Goal: Information Seeking & Learning: Stay updated

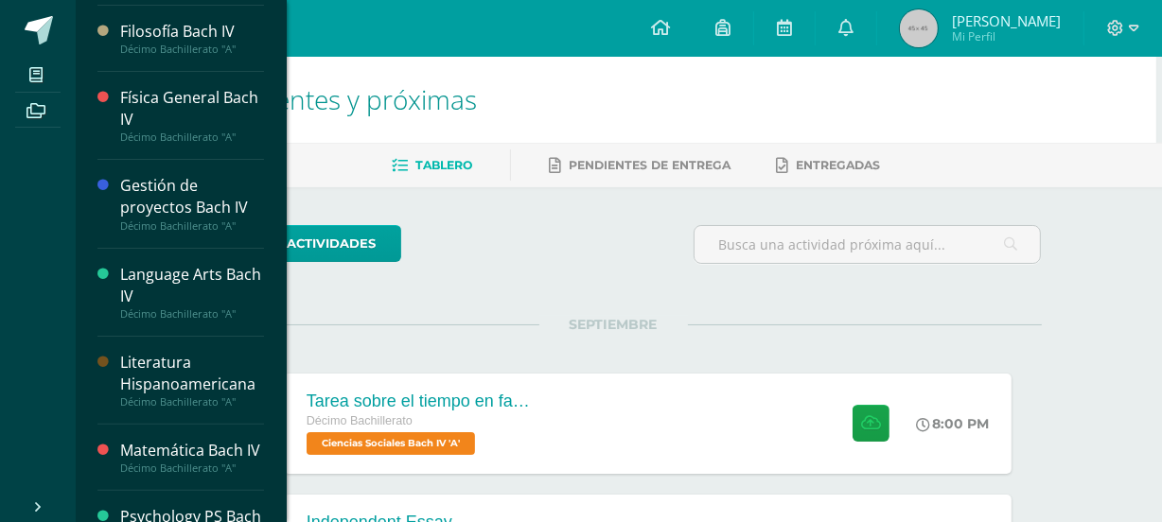
scroll to position [407, 0]
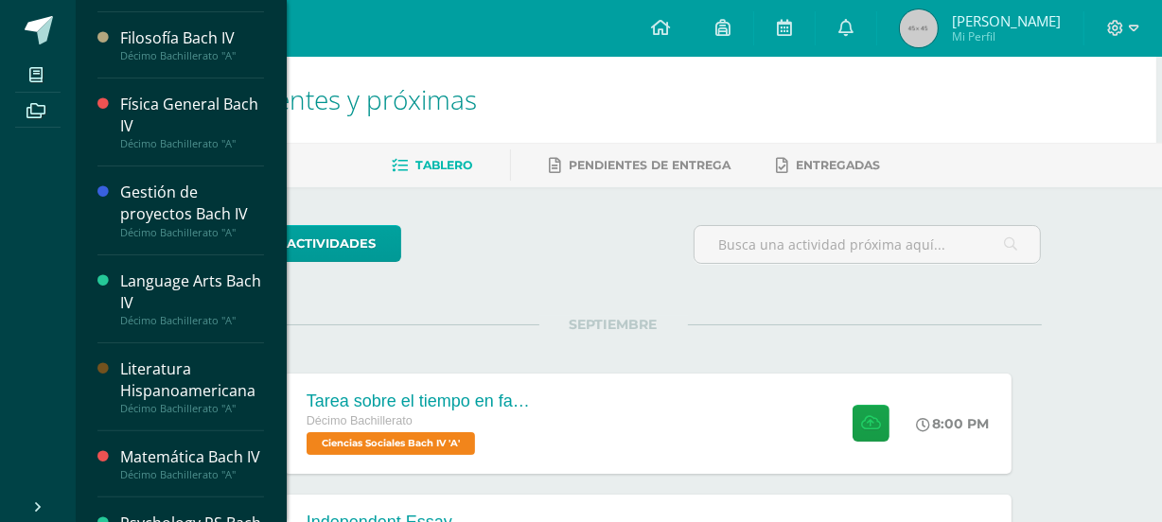
click at [175, 367] on div "Literatura Hispanoamericana" at bounding box center [192, 381] width 144 height 44
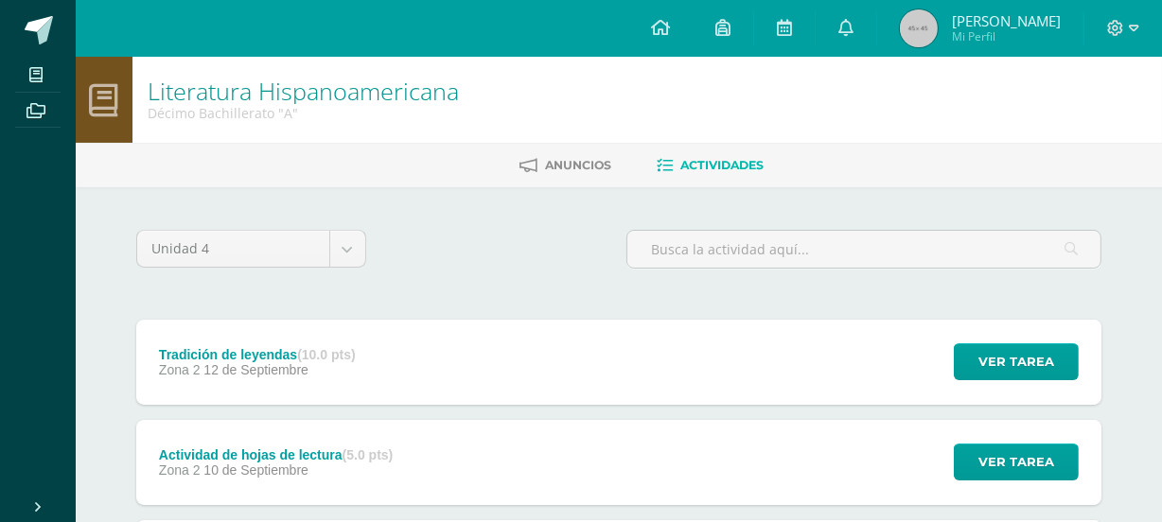
click at [484, 378] on div "Tradición de leyendas (10.0 pts) Zona 2 12 de Septiembre Ver tarea Tradición de…" at bounding box center [618, 362] width 965 height 85
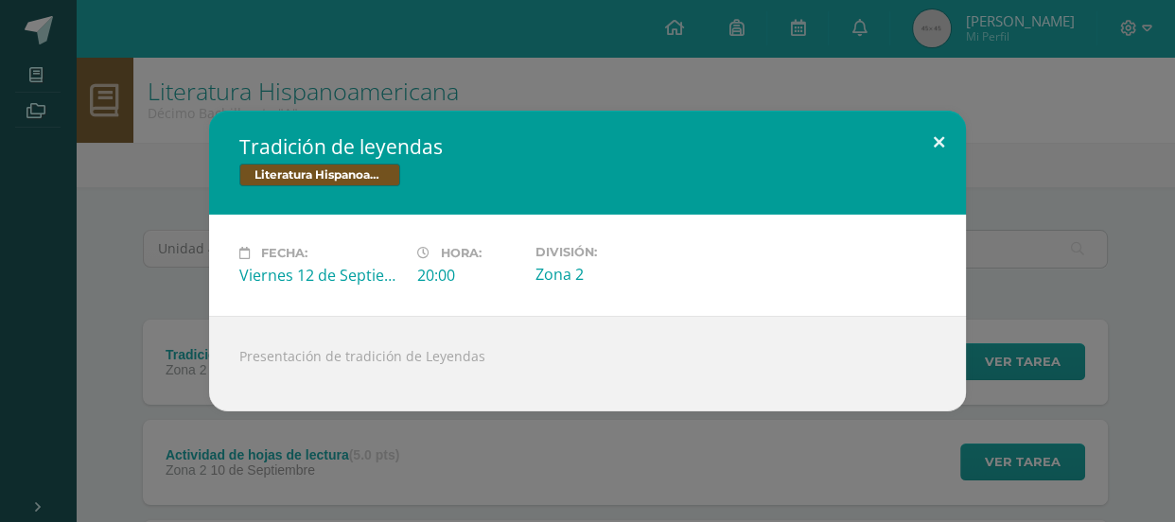
click at [931, 143] on button at bounding box center [939, 143] width 54 height 64
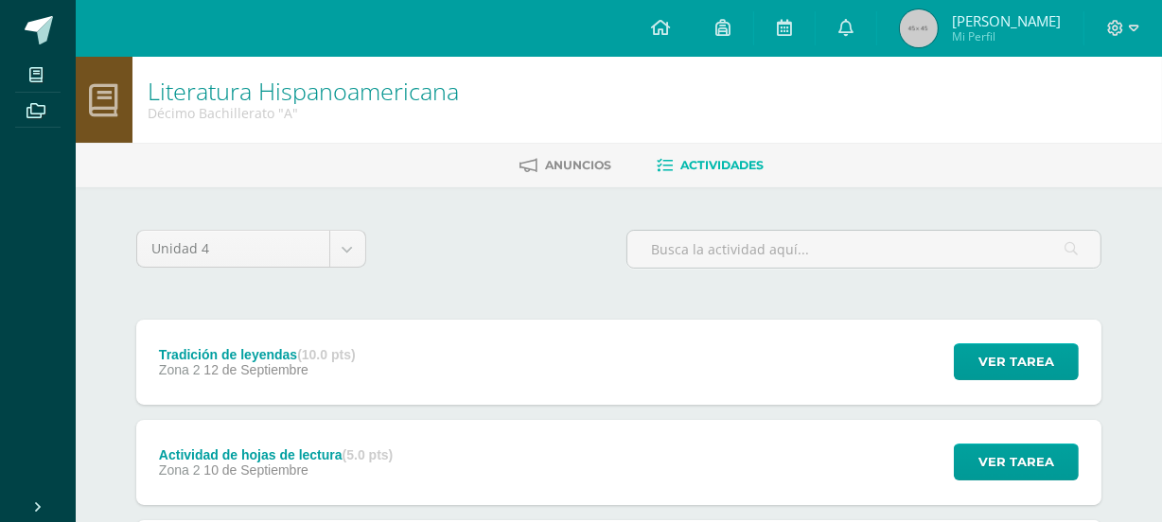
click at [434, 445] on div "Actividad de hojas de lectura (5.0 pts) Zona 2 10 de Septiembre Ver tarea Activ…" at bounding box center [618, 462] width 965 height 85
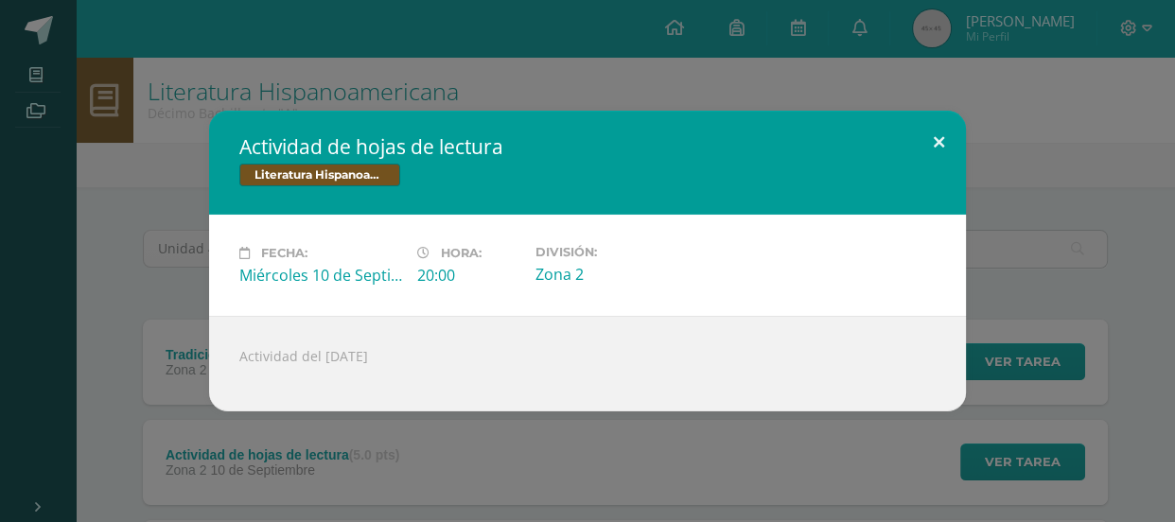
click at [926, 139] on button at bounding box center [939, 143] width 54 height 64
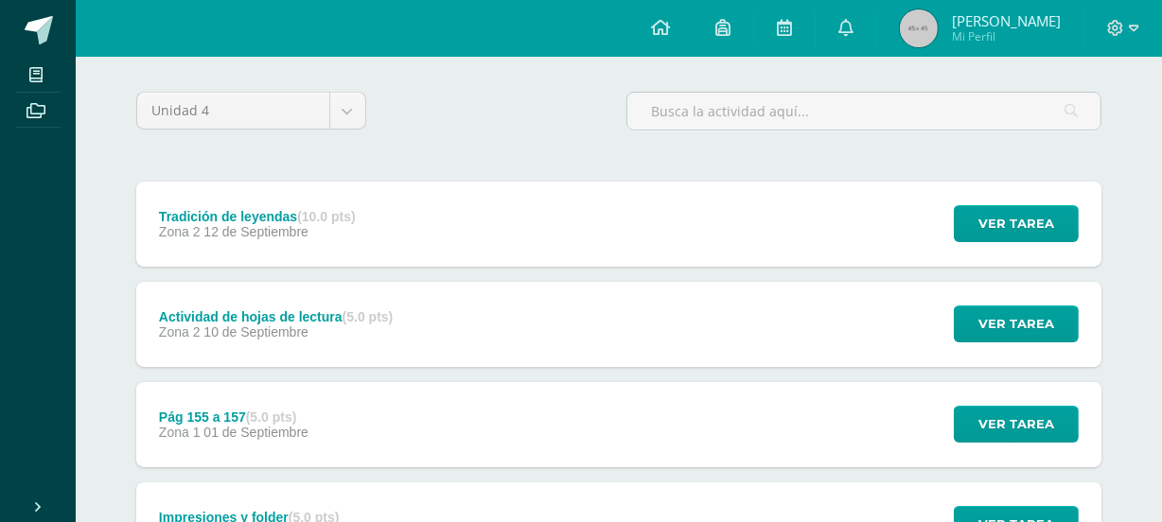
scroll to position [183, 0]
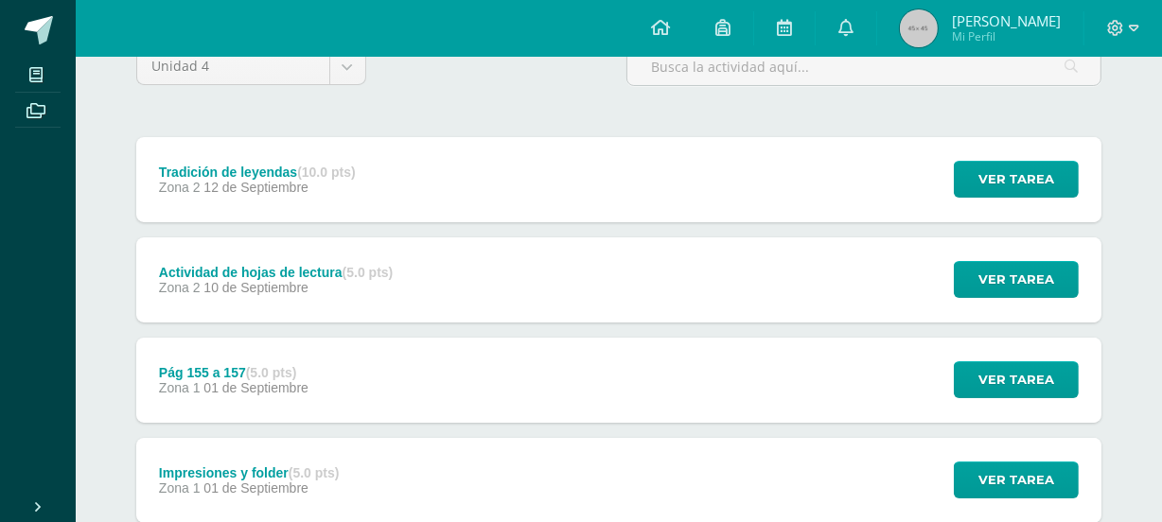
click at [560, 189] on div "Tradición de leyendas (10.0 pts) Zona 2 12 de Septiembre Ver tarea Tradición de…" at bounding box center [618, 179] width 965 height 85
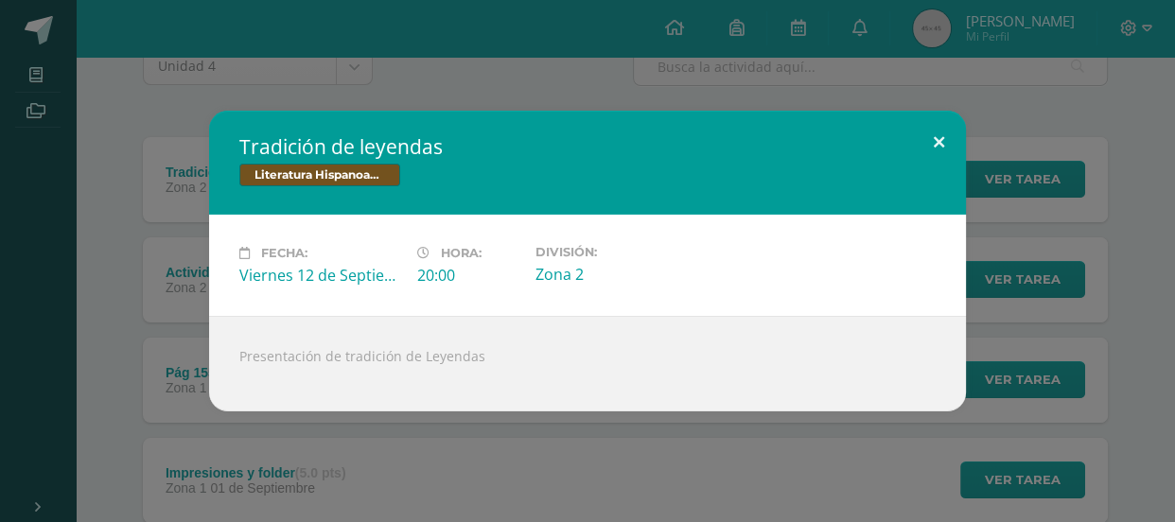
click at [932, 132] on button at bounding box center [939, 143] width 54 height 64
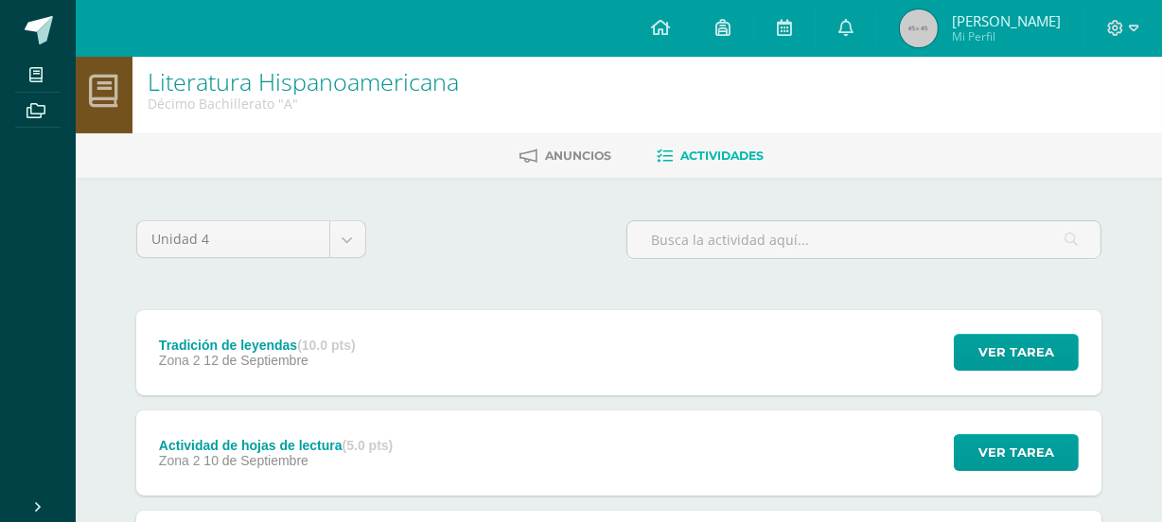
scroll to position [0, 0]
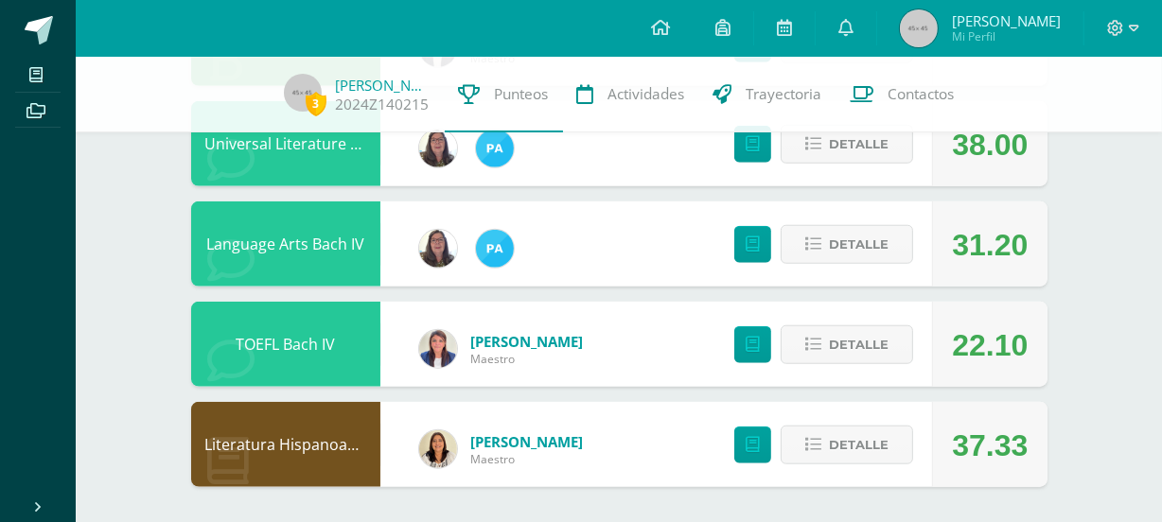
scroll to position [1503, 0]
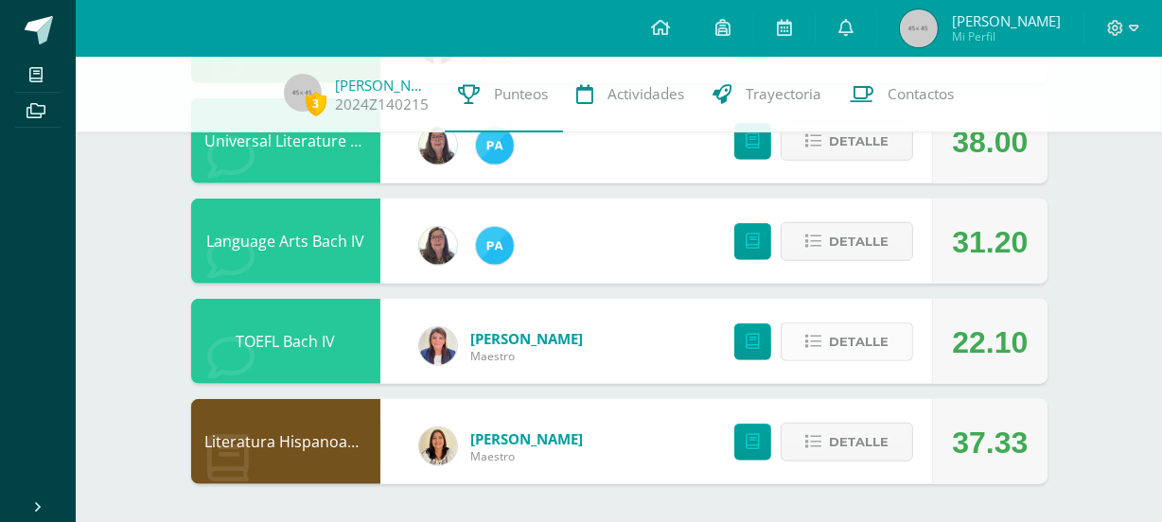
click at [877, 343] on span "Detalle" at bounding box center [859, 342] width 60 height 35
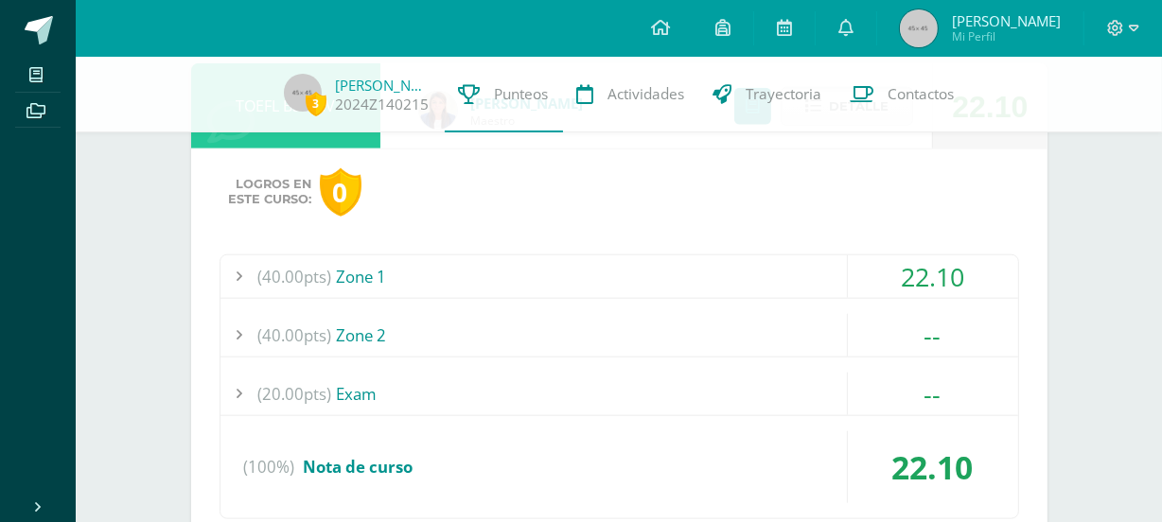
scroll to position [1770, 0]
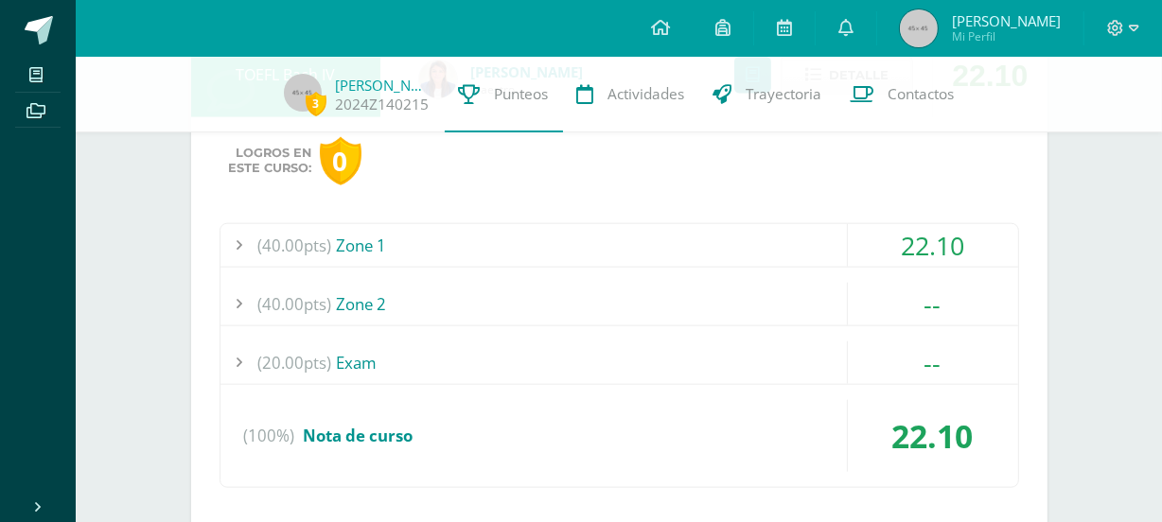
click at [731, 259] on div "(40.00pts) Zone 1" at bounding box center [619, 245] width 798 height 43
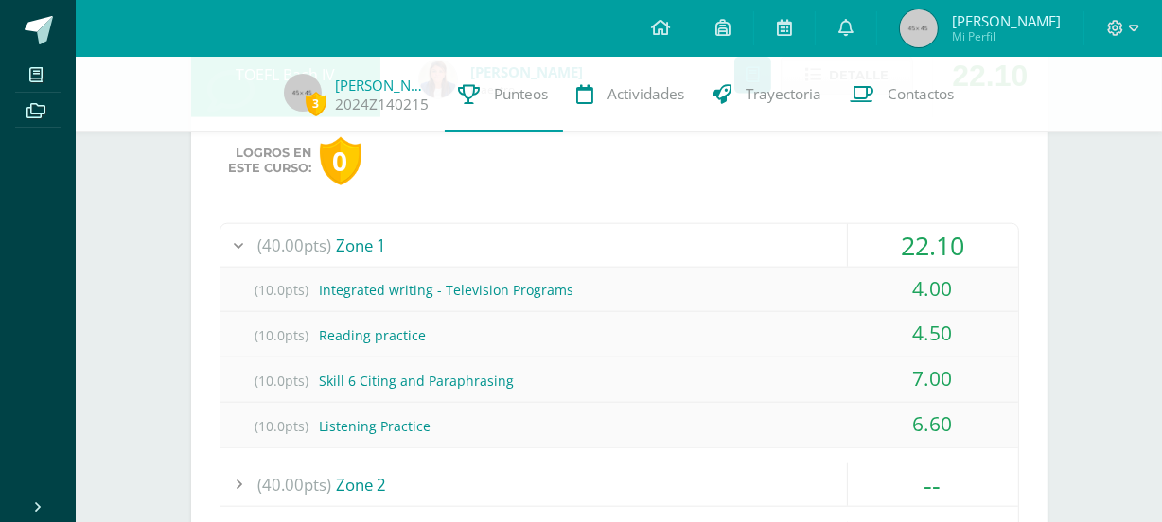
click at [731, 259] on div "(40.00pts) Zone 1" at bounding box center [619, 245] width 798 height 43
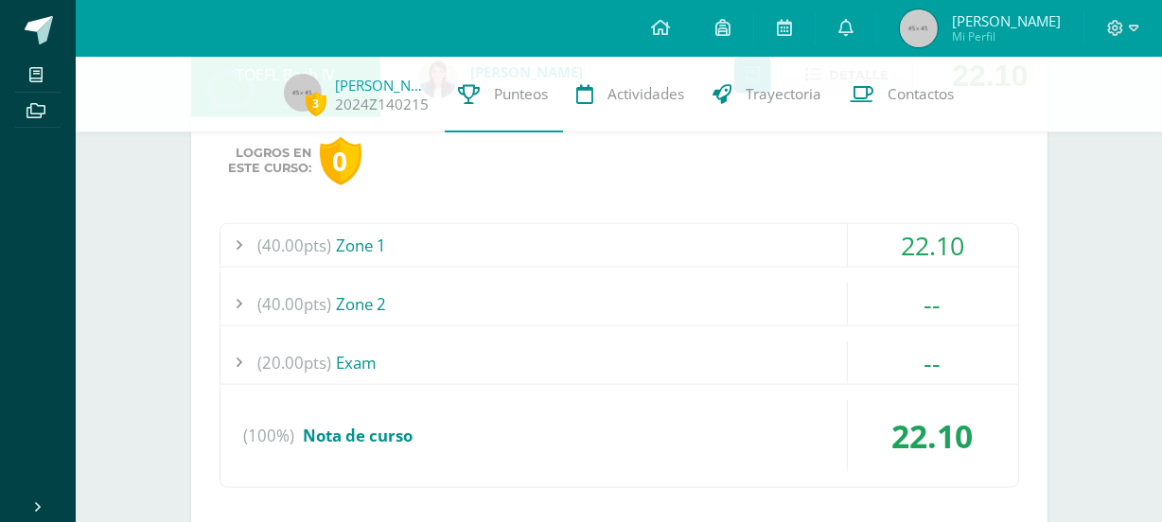
click at [731, 259] on div "(40.00pts) Zone 1" at bounding box center [619, 245] width 798 height 43
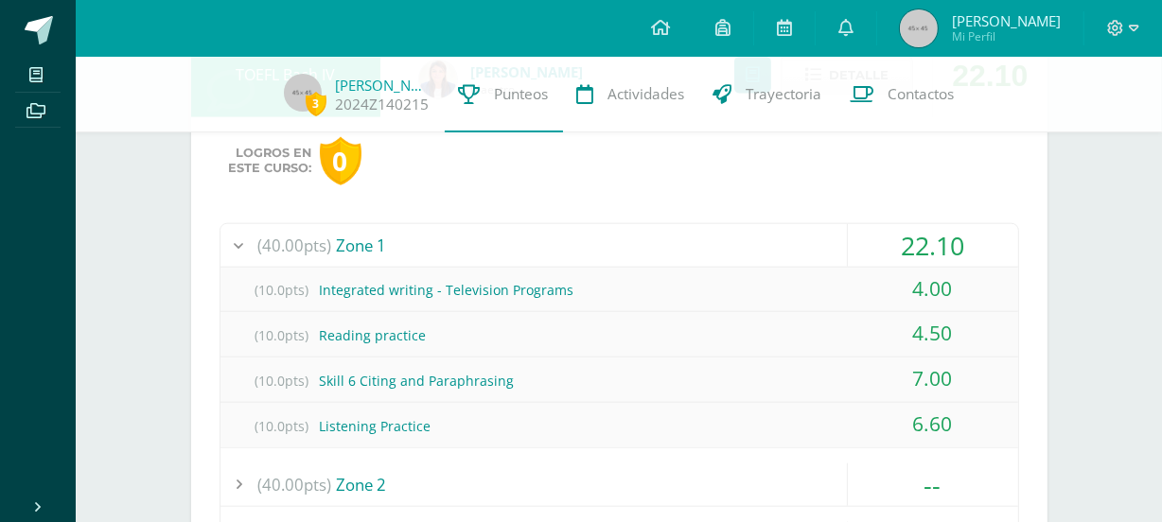
click at [731, 259] on div "(40.00pts) Zone 1" at bounding box center [619, 245] width 798 height 43
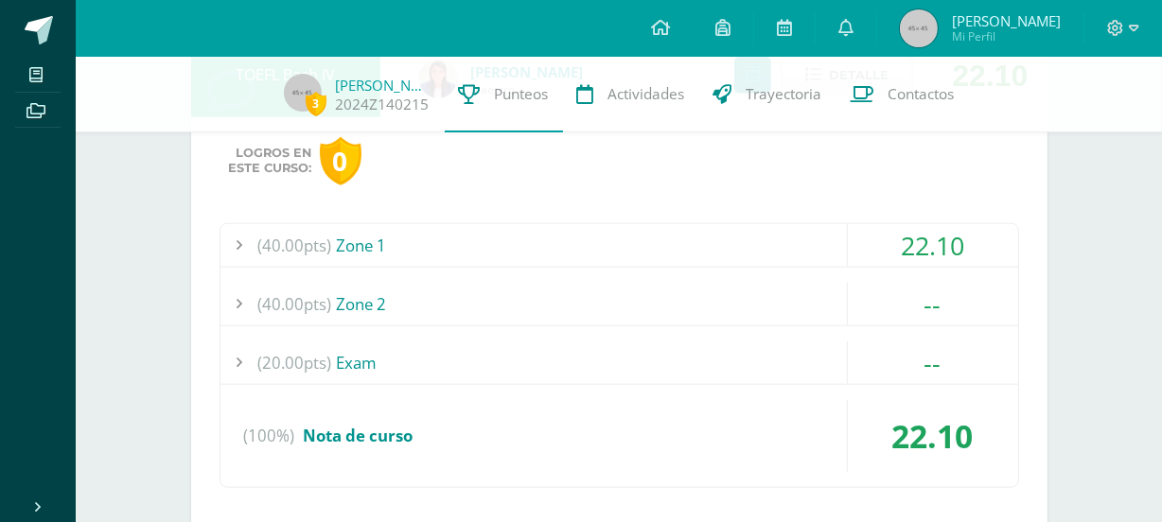
click at [731, 259] on div "(40.00pts) Zone 1" at bounding box center [619, 245] width 798 height 43
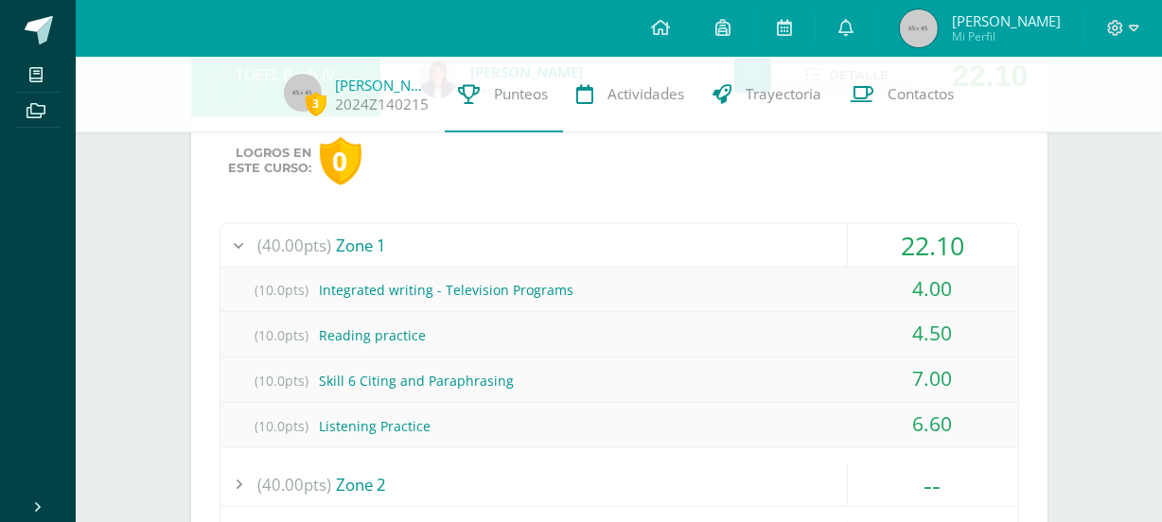
click at [731, 259] on div "(40.00pts) Zone 1" at bounding box center [619, 245] width 798 height 43
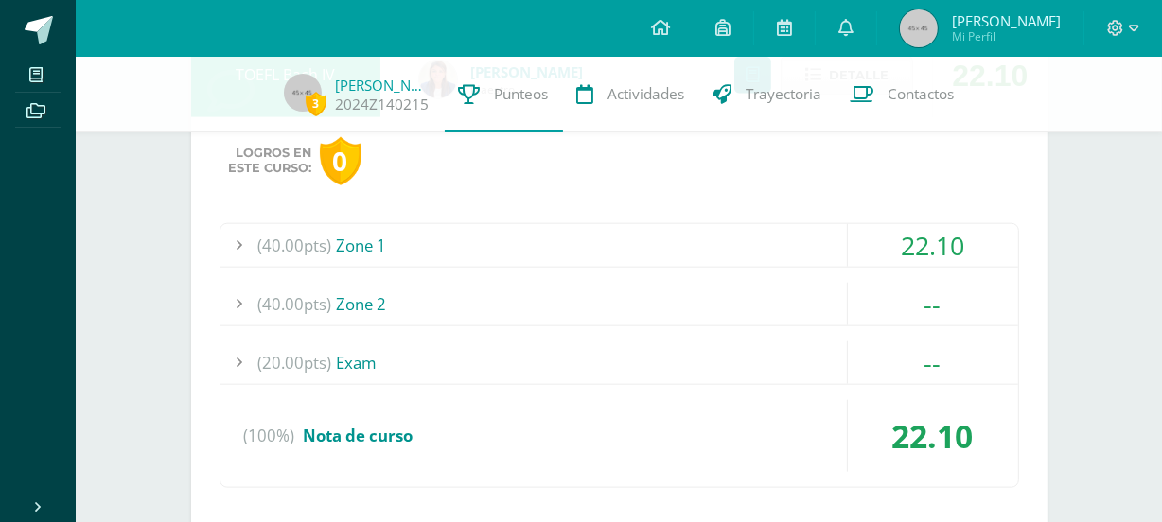
click at [731, 259] on div "(40.00pts) Zone 1" at bounding box center [619, 245] width 798 height 43
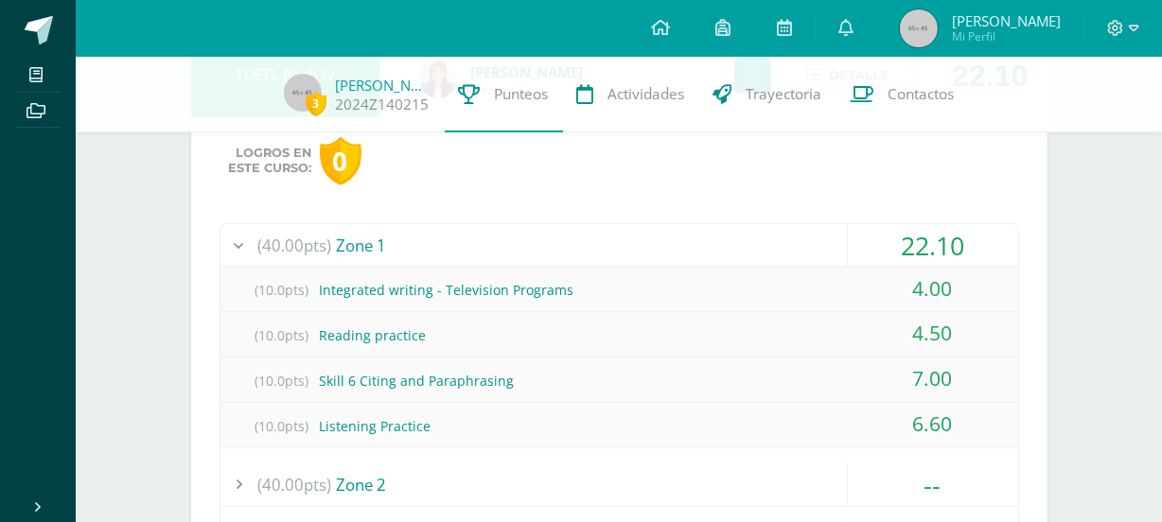
click at [731, 259] on div "(40.00pts) Zone 1" at bounding box center [619, 245] width 798 height 43
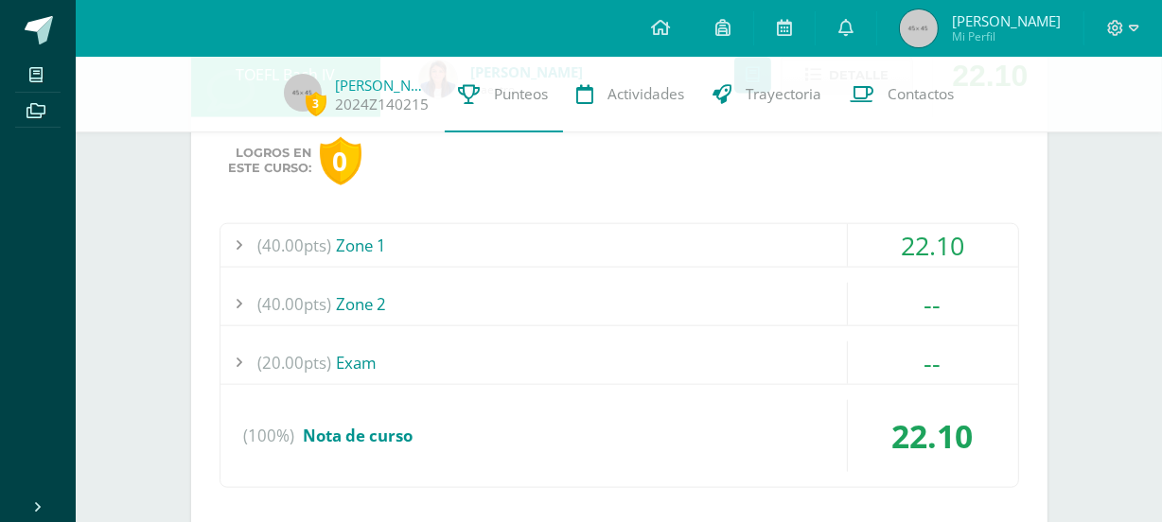
click at [717, 237] on div "(40.00pts) Zone 1" at bounding box center [619, 245] width 798 height 43
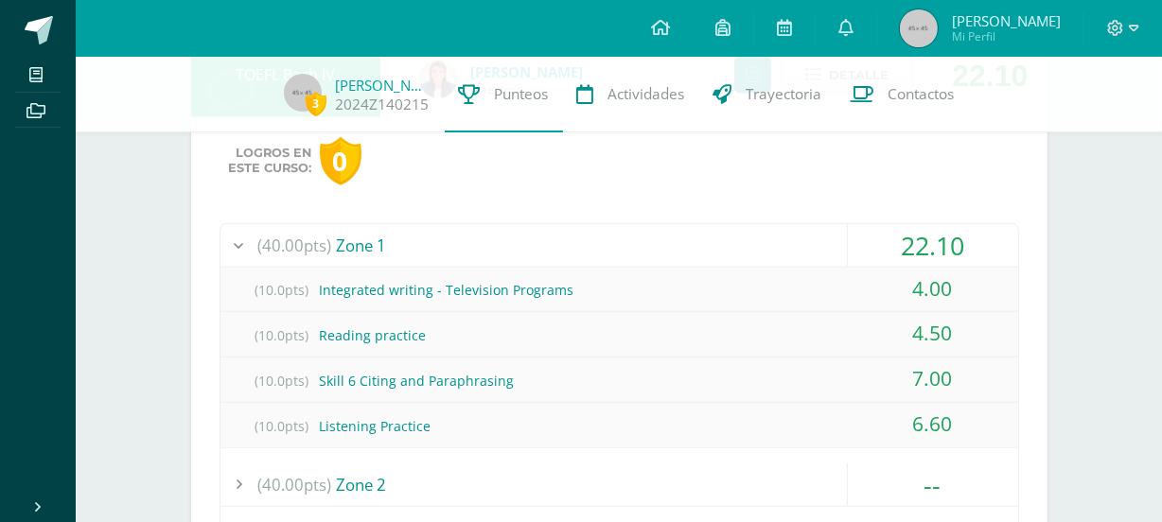
click at [717, 237] on div "(40.00pts) Zone 1" at bounding box center [619, 245] width 798 height 43
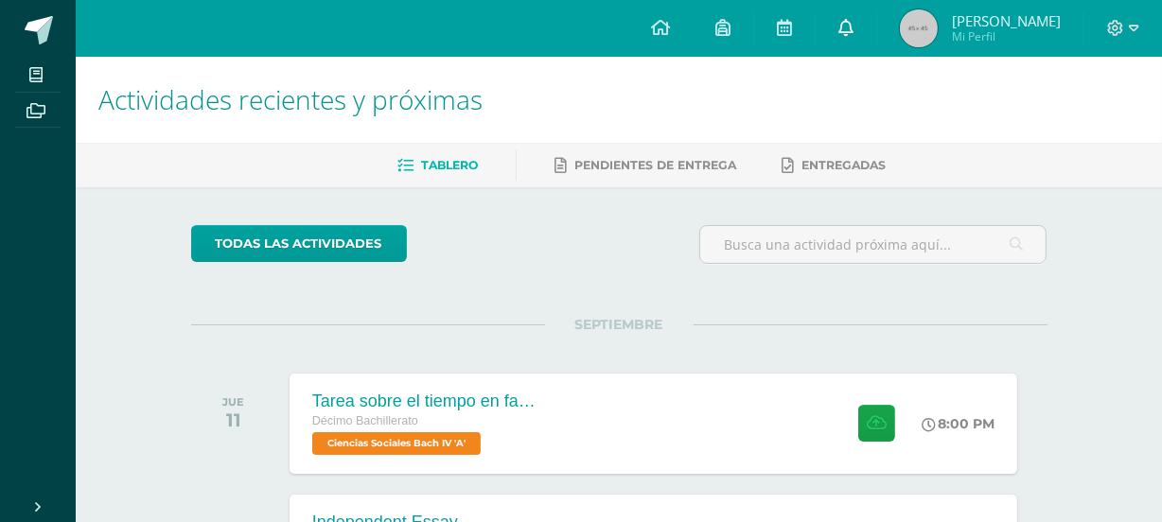
click at [854, 34] on icon at bounding box center [845, 27] width 15 height 17
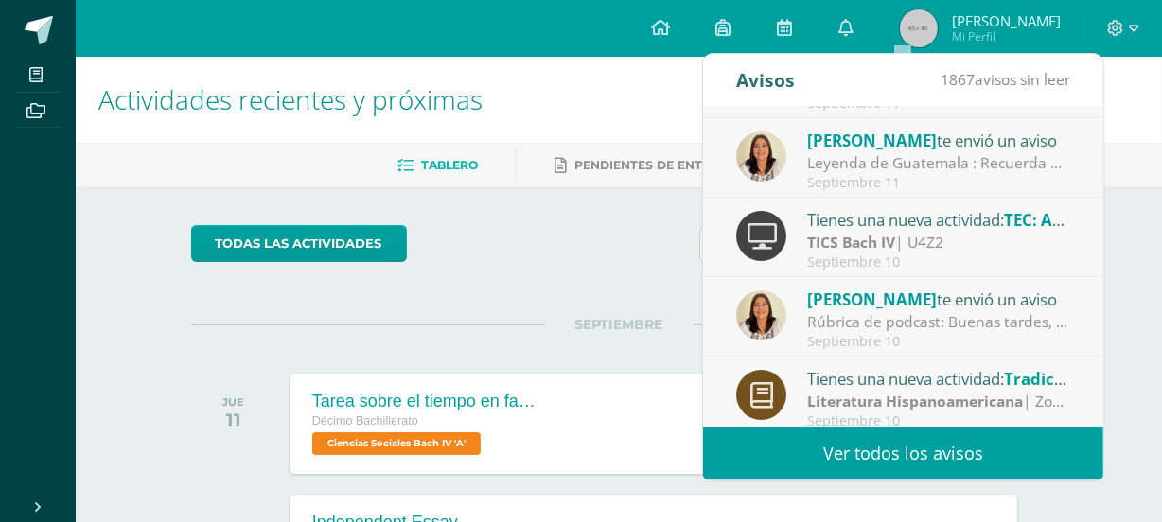
scroll to position [226, 0]
click at [979, 192] on div "[PERSON_NAME] te envió un aviso Leyenda de Guatemala : Recuerda para el [DATE] …" at bounding box center [903, 158] width 400 height 79
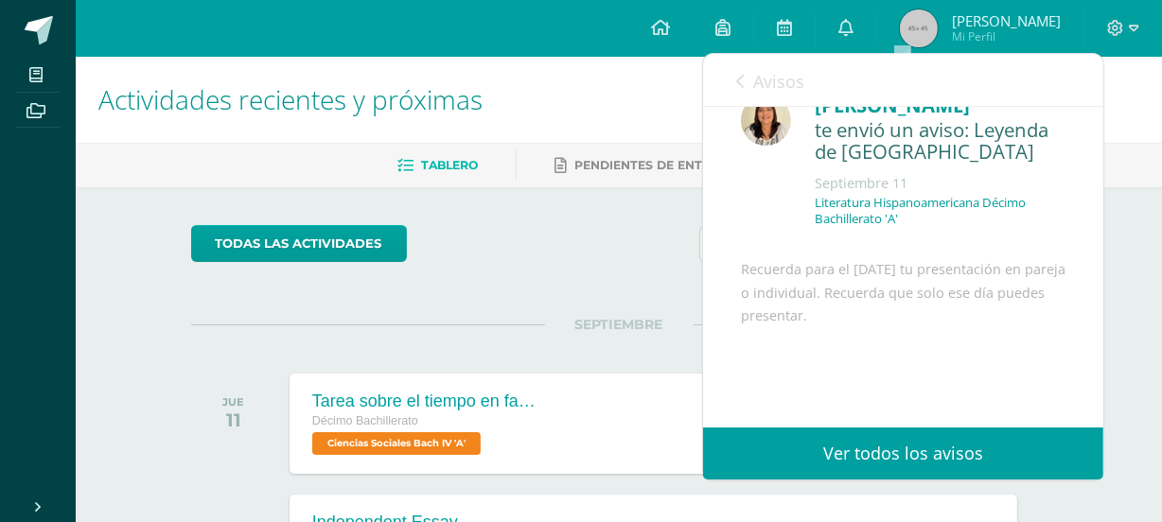
scroll to position [41, 0]
click at [771, 70] on span "Avisos" at bounding box center [778, 81] width 51 height 23
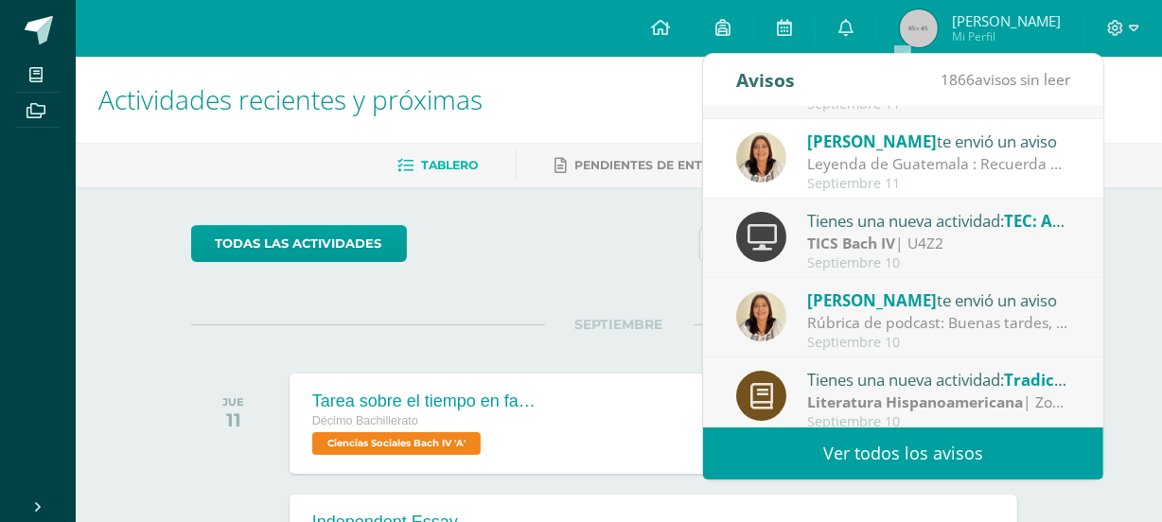
scroll to position [314, 0]
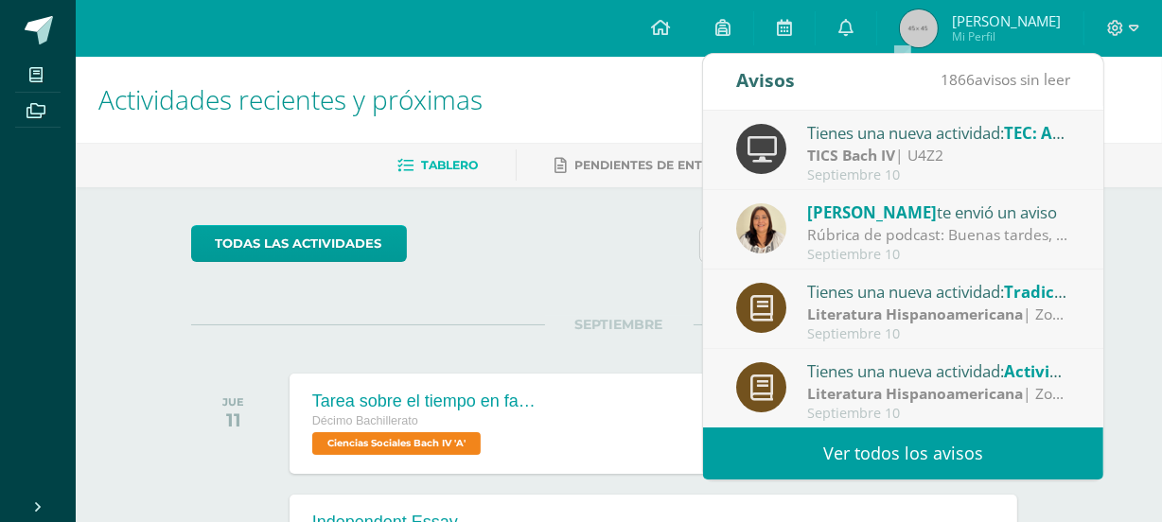
click at [950, 247] on div "Septiembre 10" at bounding box center [938, 255] width 263 height 16
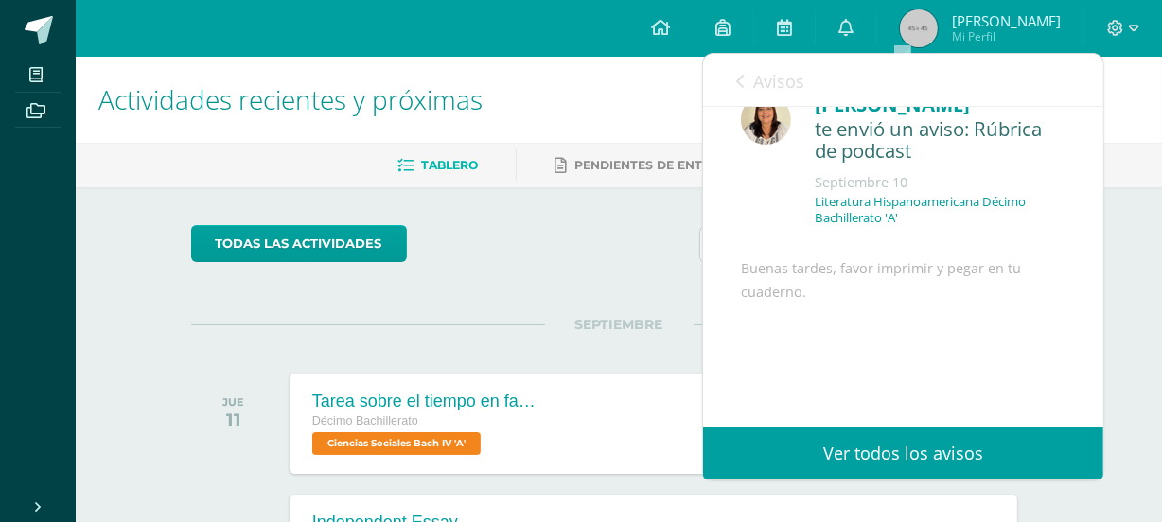
scroll to position [0, 0]
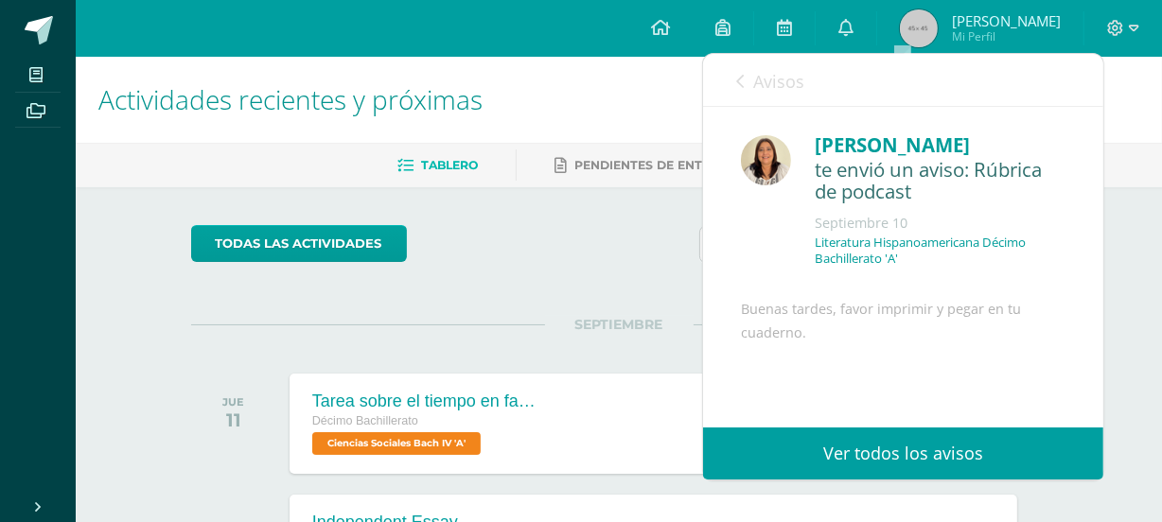
click at [750, 75] on link "Avisos" at bounding box center [770, 81] width 68 height 54
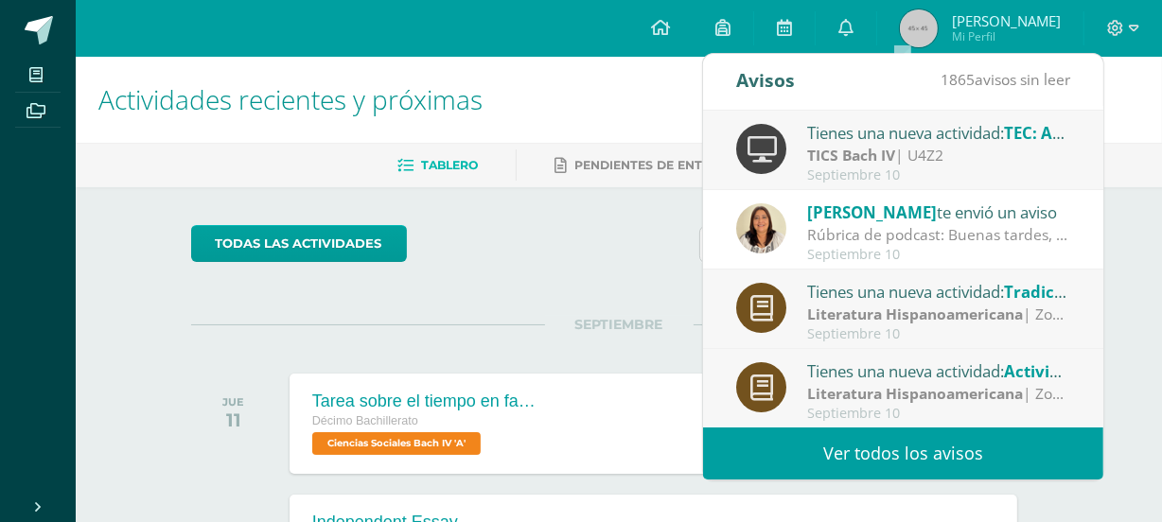
scroll to position [2, 0]
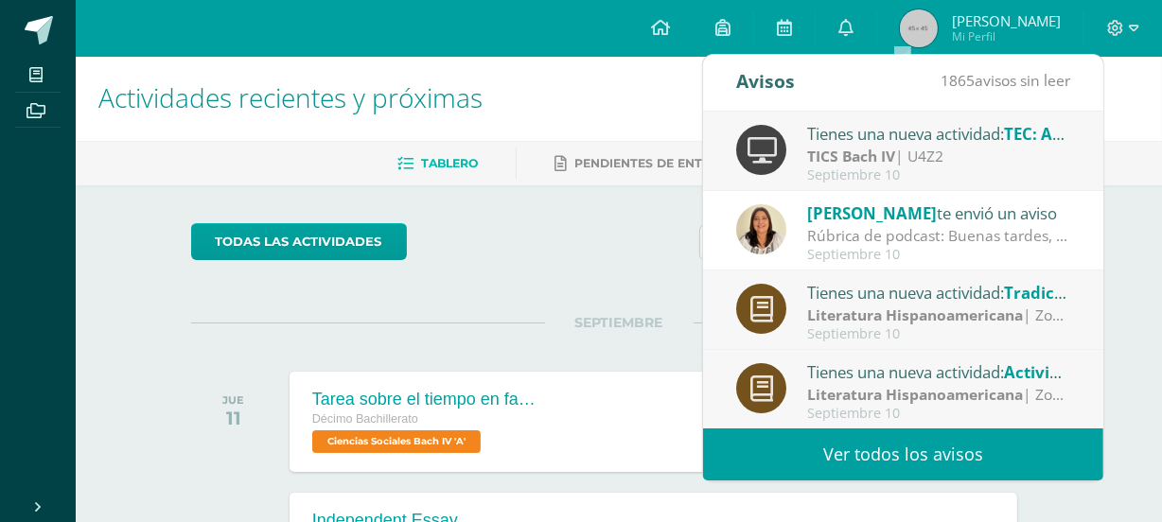
click at [898, 309] on strong "Literatura Hispanoamericana" at bounding box center [915, 315] width 216 height 21
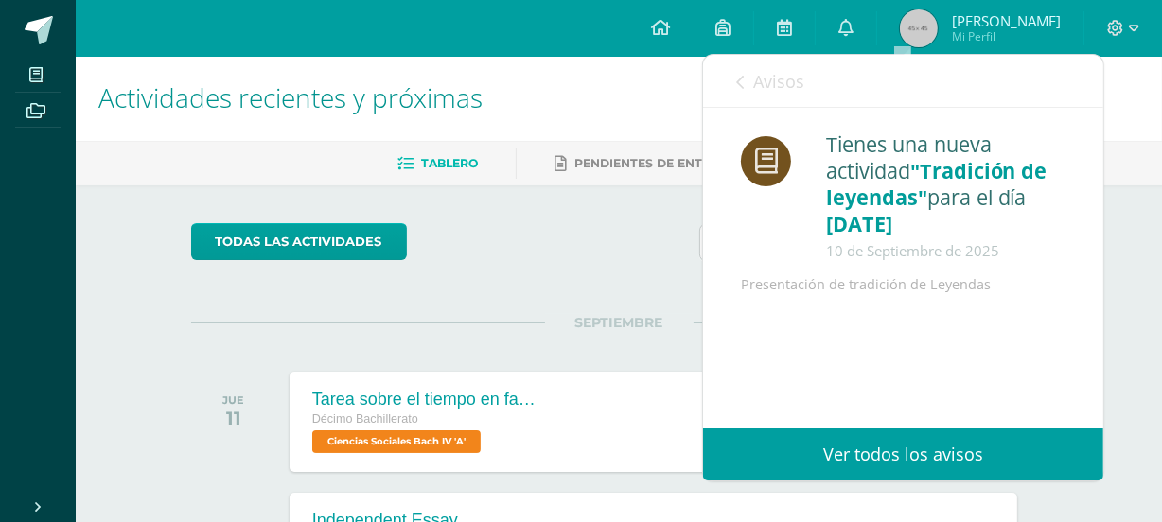
click at [780, 94] on link "Avisos" at bounding box center [770, 82] width 68 height 54
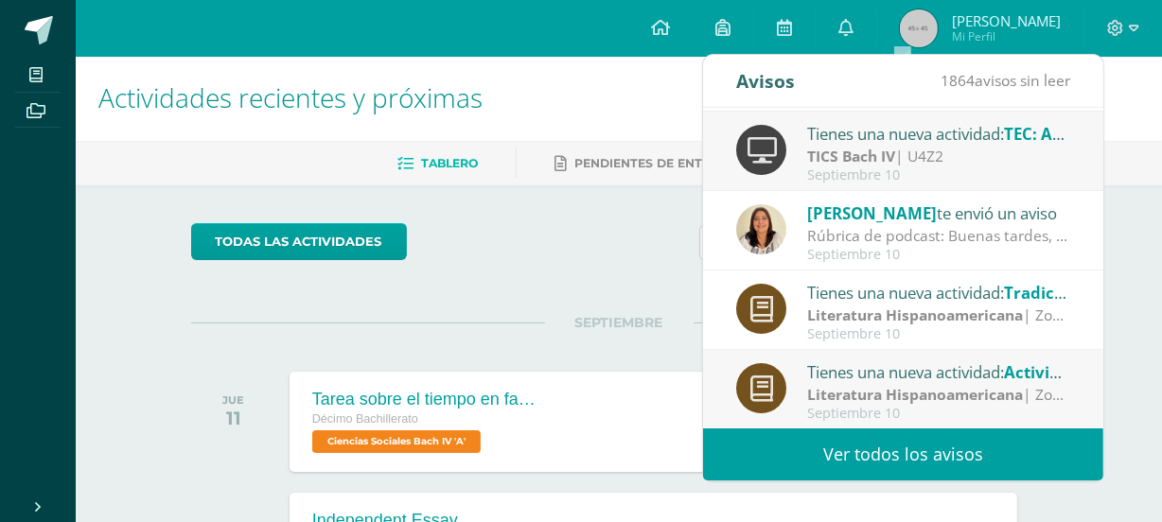
click at [876, 344] on div "Tienes una nueva actividad: Tradición de leyendas Literatura Hispanoamericana |…" at bounding box center [903, 310] width 400 height 79
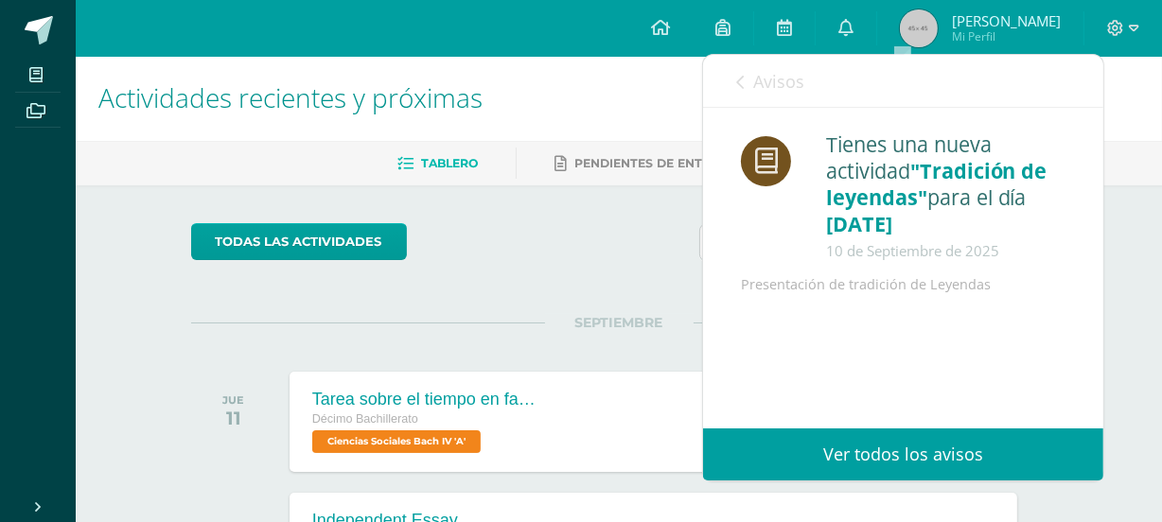
click at [778, 84] on span "Avisos" at bounding box center [778, 81] width 51 height 23
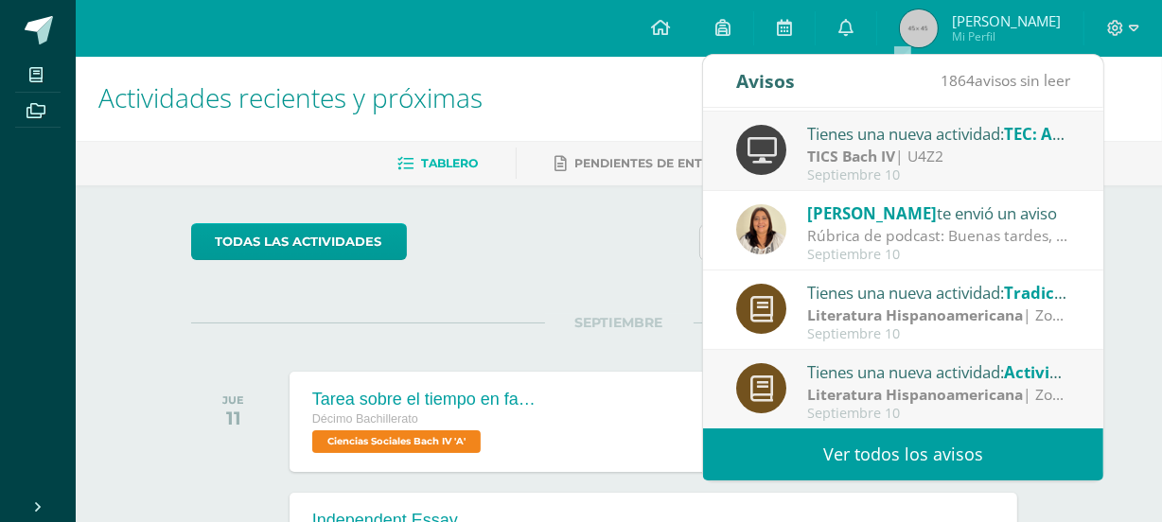
click at [870, 379] on div "Tienes una nueva actividad: Actividad de hojas de lectura" at bounding box center [938, 372] width 263 height 25
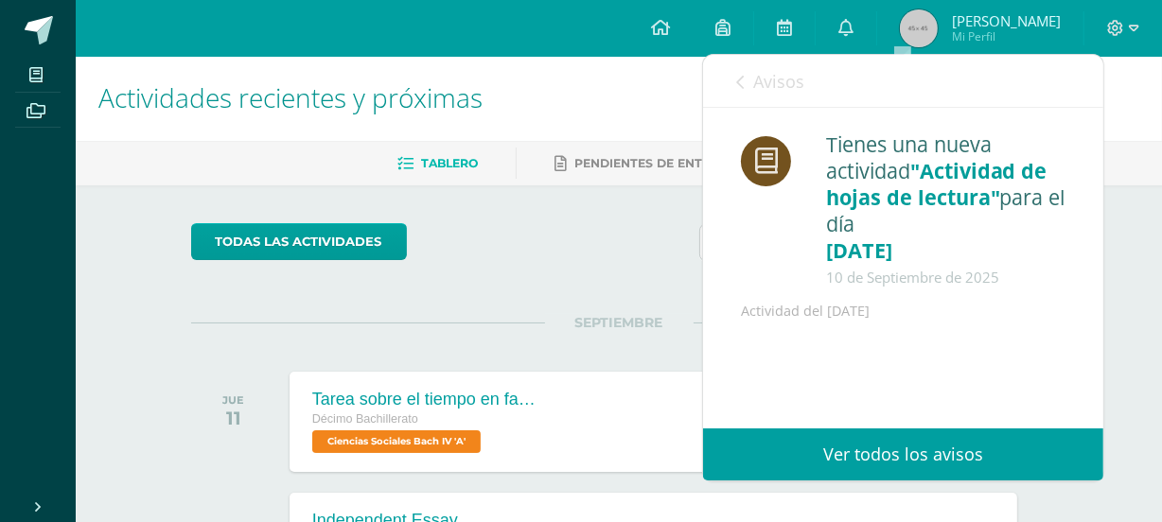
click at [870, 379] on div "Tienes una nueva actividad "Actividad de hojas de lectura" para el día [DATE] […" at bounding box center [903, 268] width 400 height 321
click at [776, 93] on link "Avisos" at bounding box center [770, 82] width 68 height 54
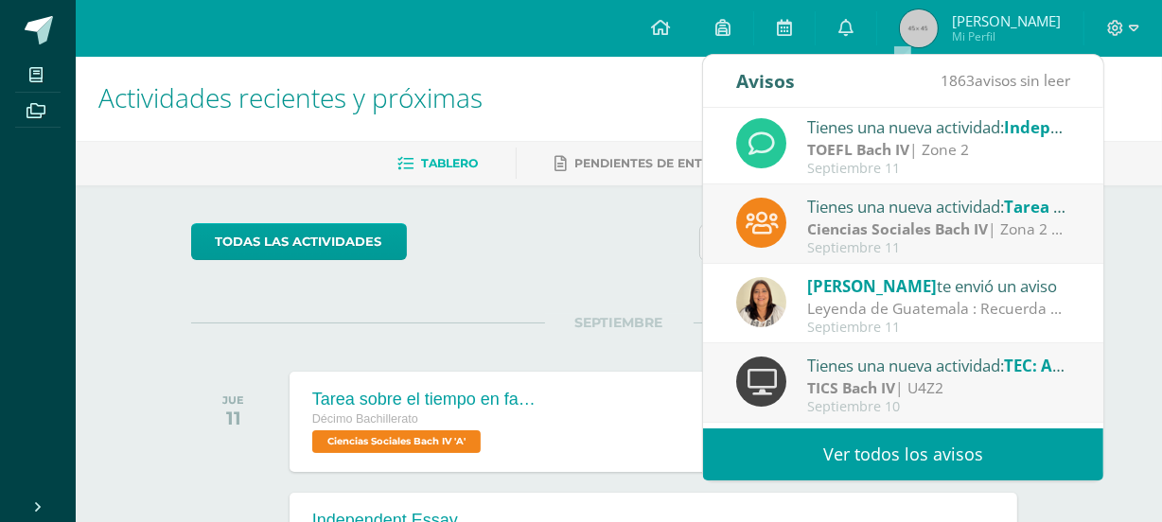
scroll to position [0, 0]
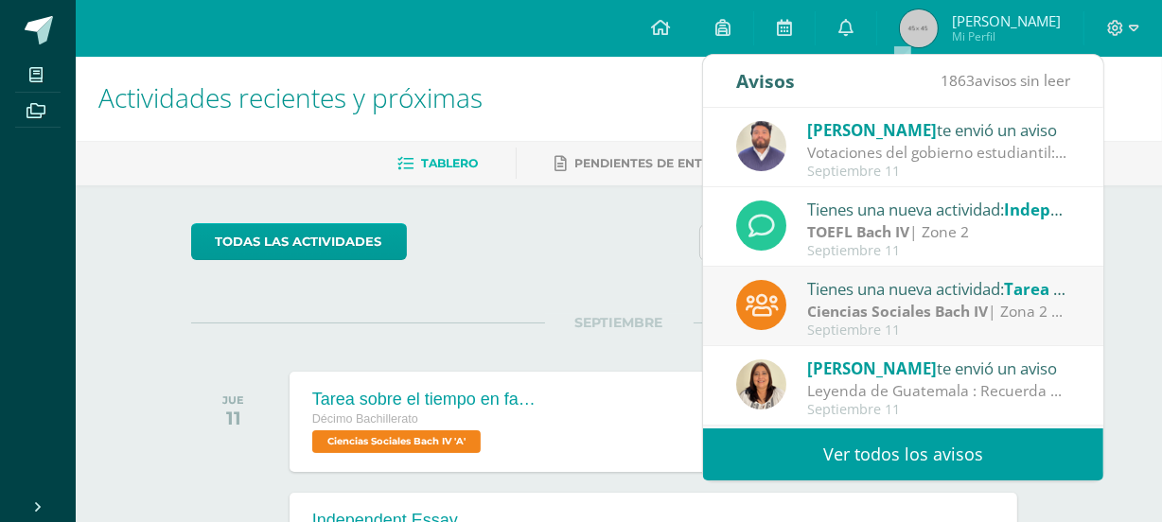
click at [615, 79] on h1 "Actividades recientes y próximas" at bounding box center [618, 98] width 1041 height 86
